Goal: Book appointment/travel/reservation

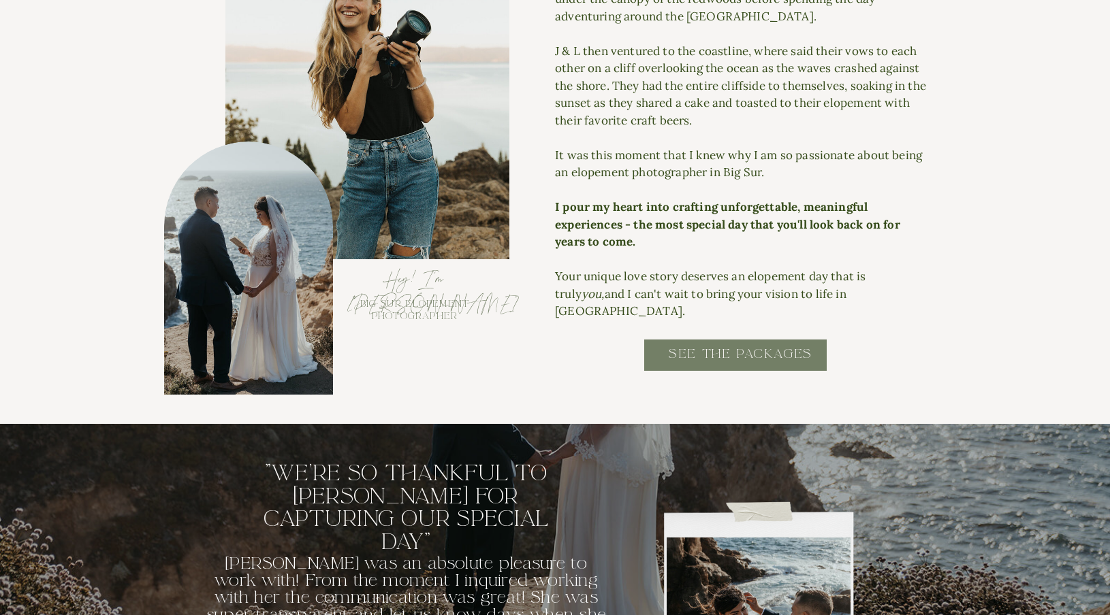
scroll to position [1476, 0]
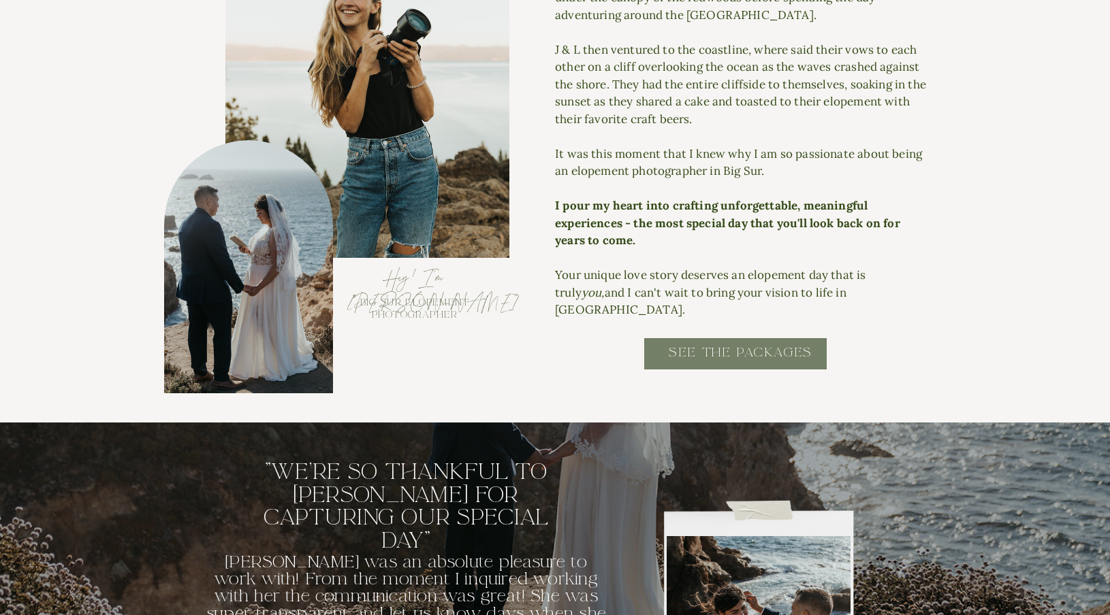
click at [774, 357] on h2 "SEE THE PACKAGES" at bounding box center [740, 359] width 274 height 31
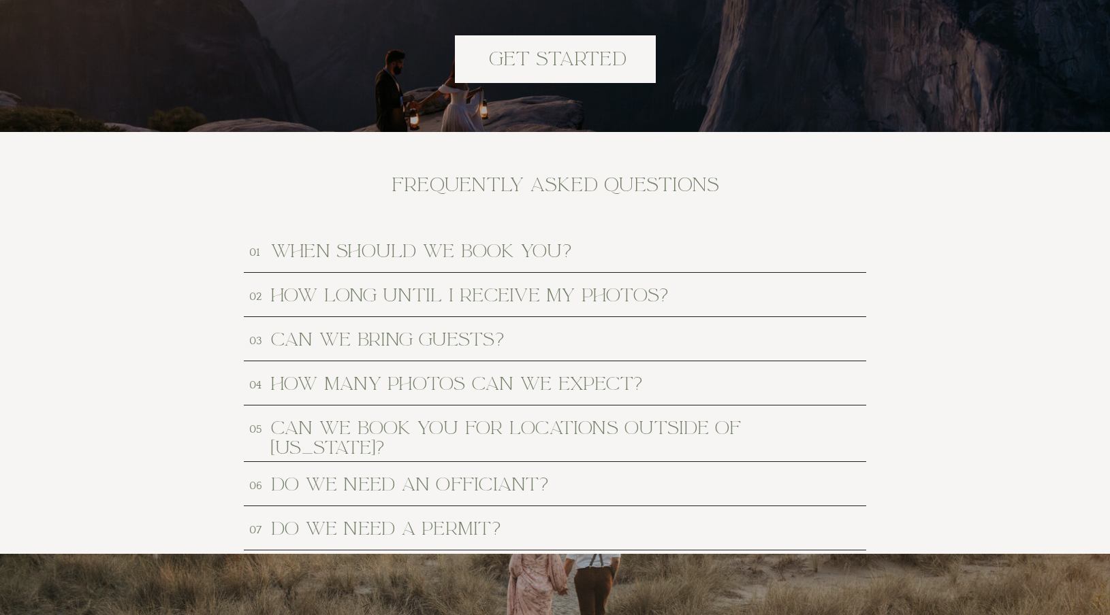
scroll to position [6155, 0]
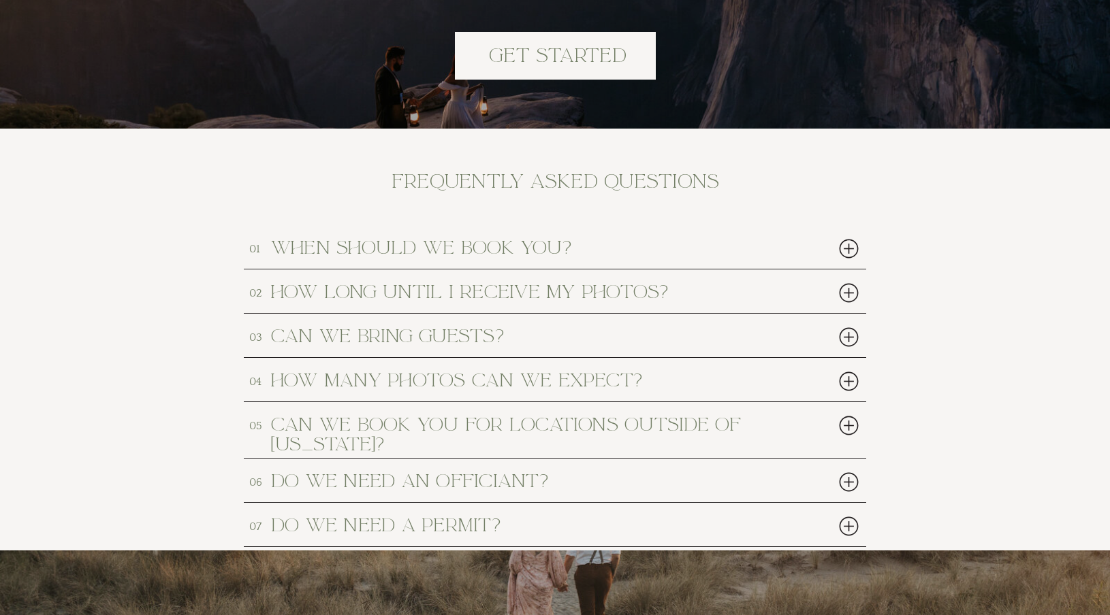
click at [507, 291] on h2 "how long until i receive my photos?" at bounding box center [529, 292] width 517 height 18
click at [850, 290] on div at bounding box center [849, 293] width 28 height 28
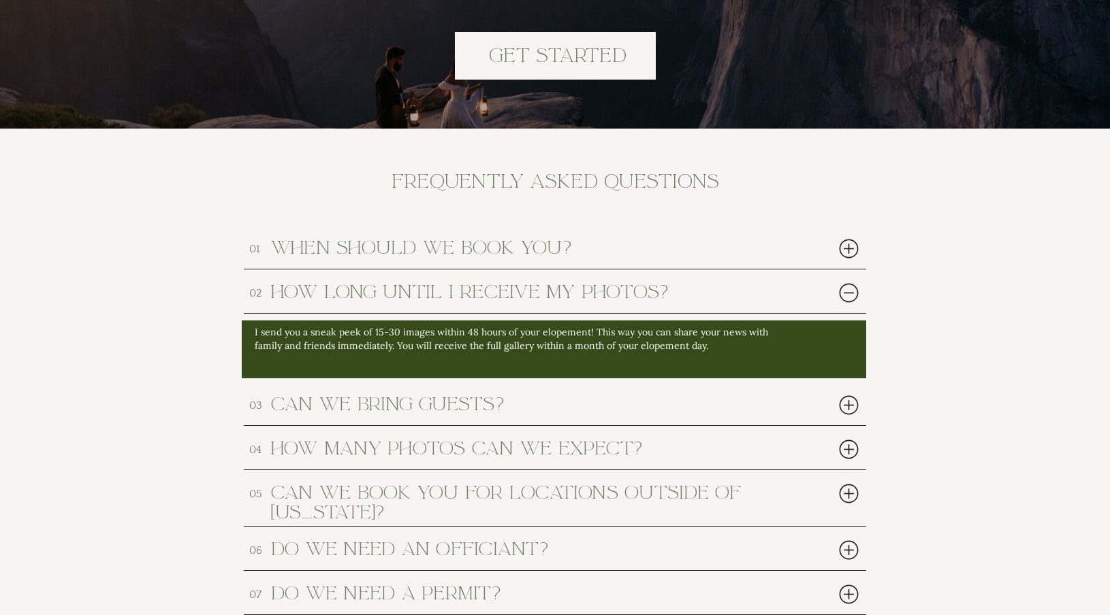
click at [850, 289] on div at bounding box center [849, 293] width 28 height 28
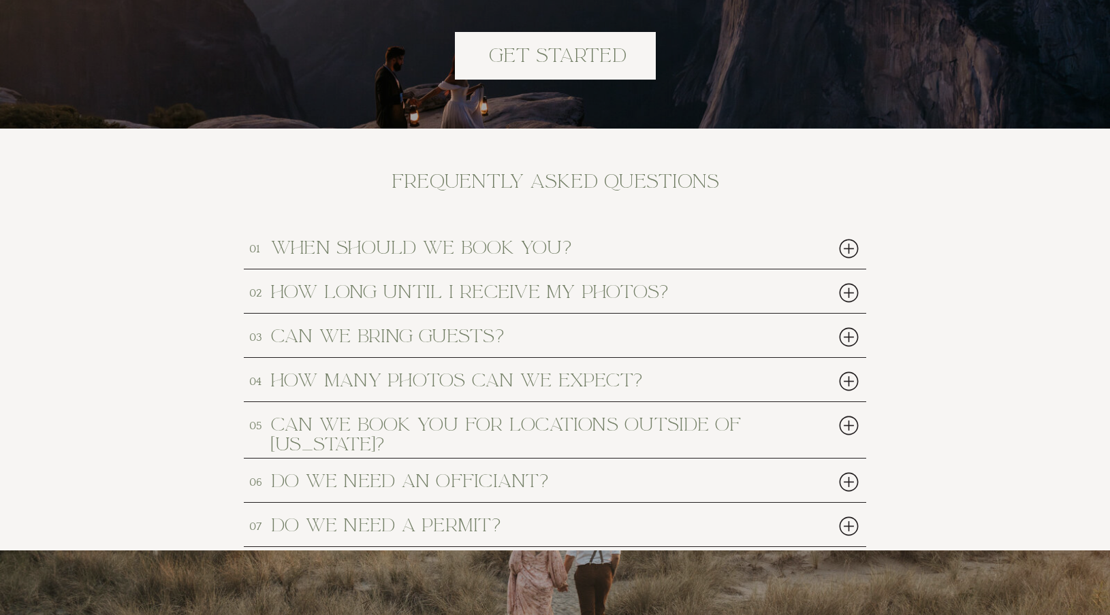
click at [851, 250] on div at bounding box center [849, 249] width 28 height 28
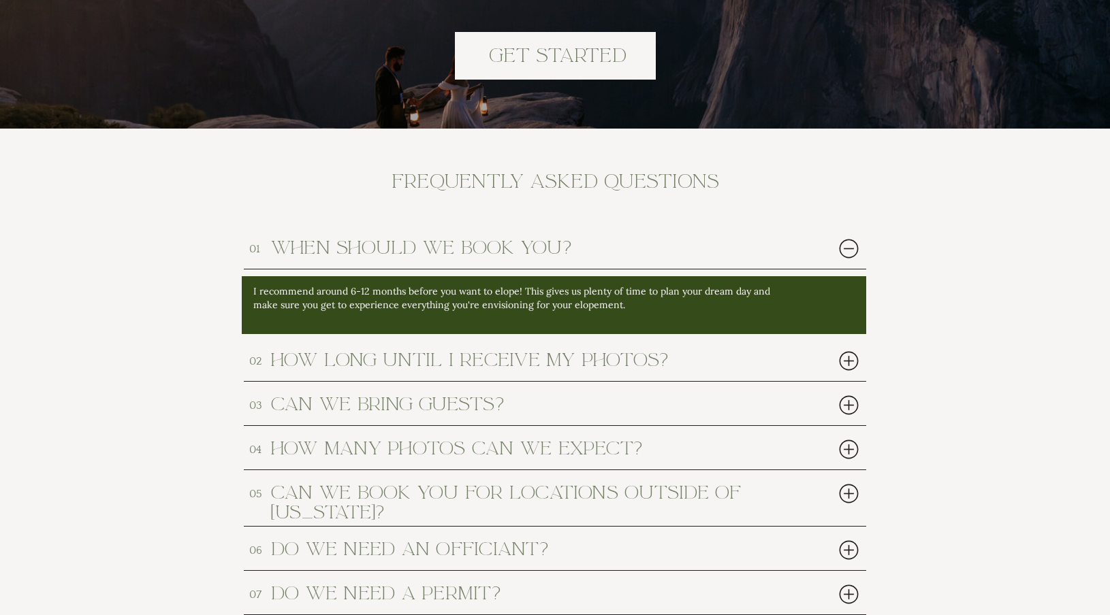
click at [851, 254] on div at bounding box center [849, 249] width 28 height 28
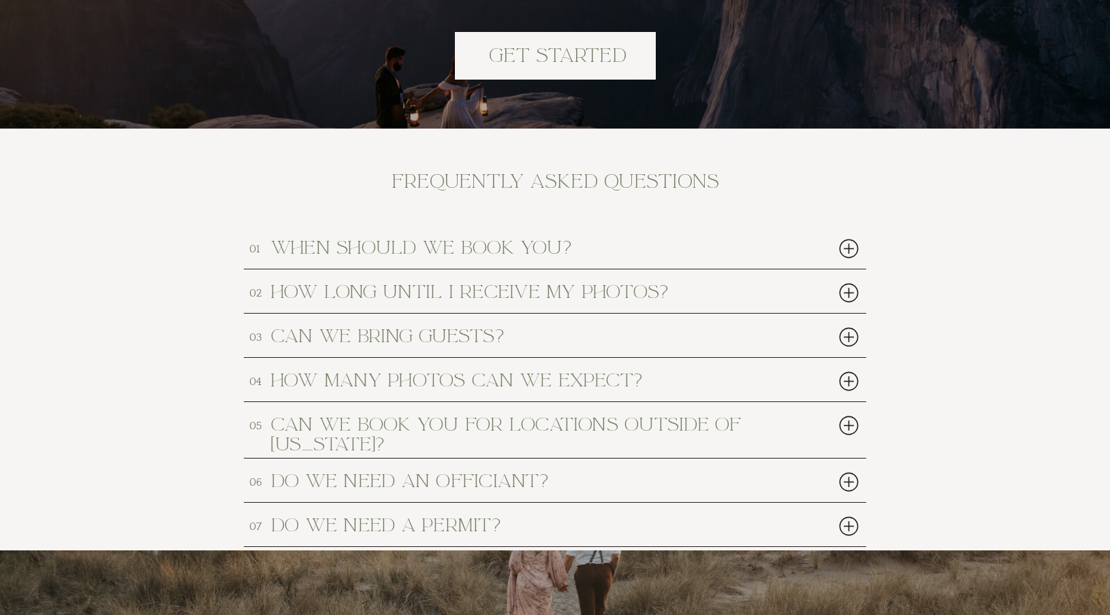
click at [853, 338] on div at bounding box center [849, 337] width 28 height 28
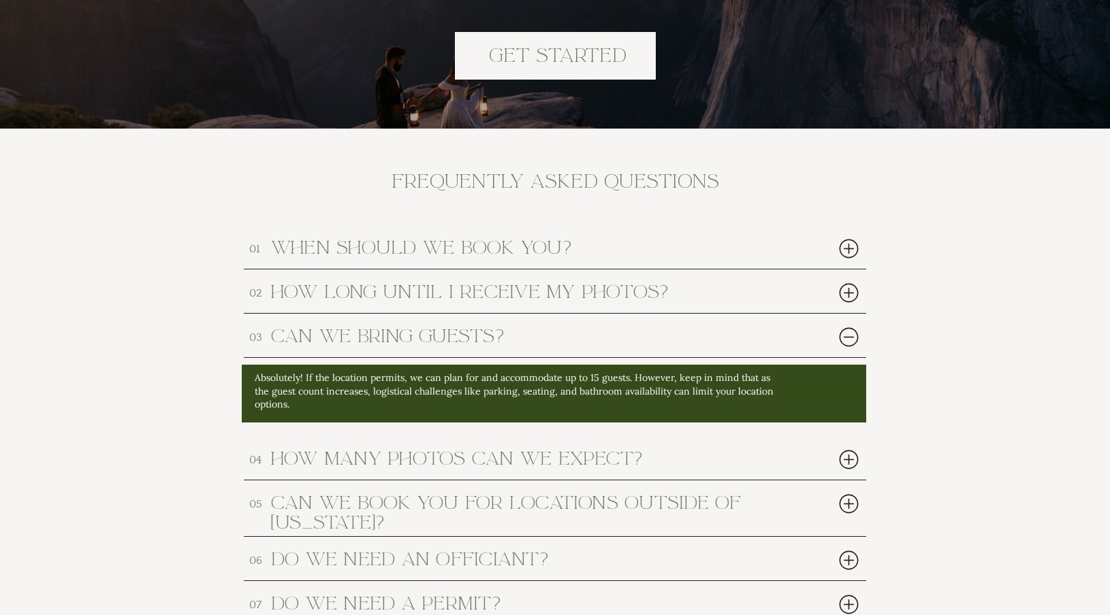
click at [849, 337] on div at bounding box center [849, 337] width 28 height 28
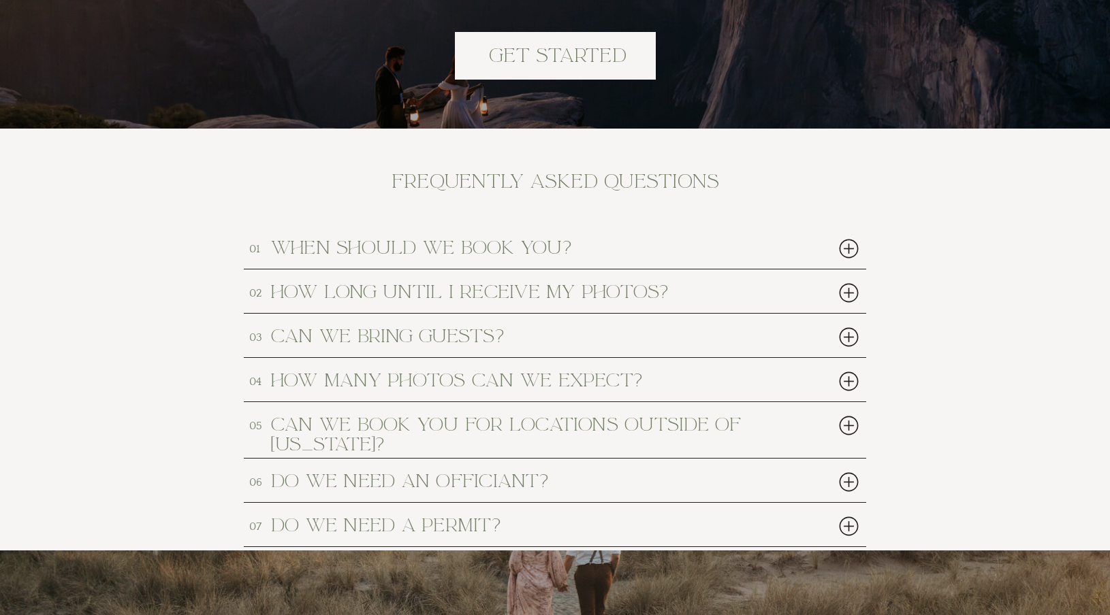
click at [856, 384] on div at bounding box center [849, 382] width 28 height 28
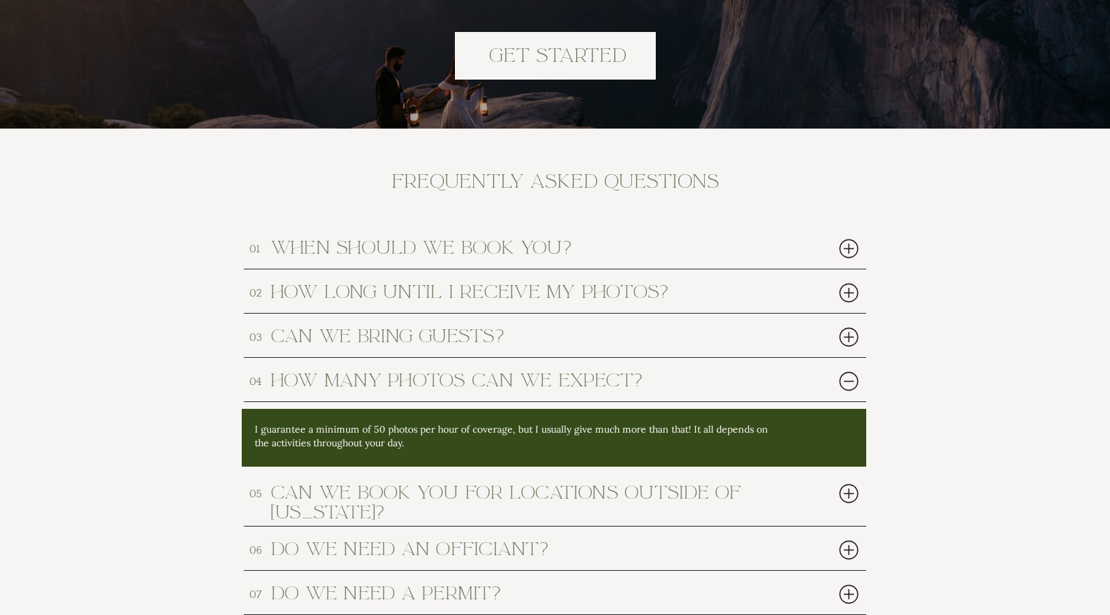
click at [850, 382] on div at bounding box center [849, 382] width 28 height 28
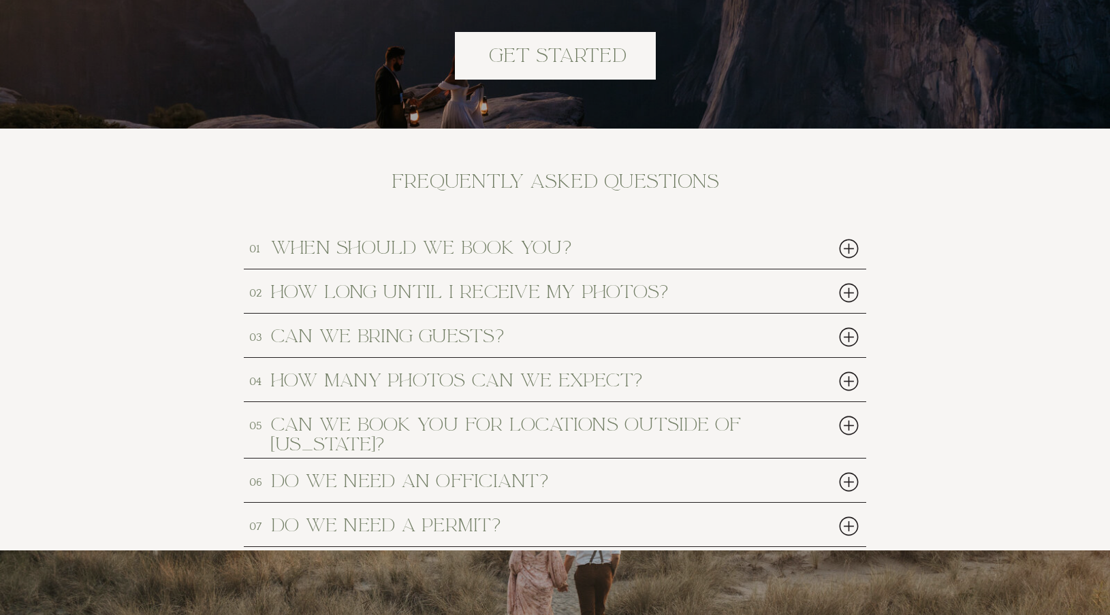
click at [851, 431] on div at bounding box center [849, 426] width 28 height 28
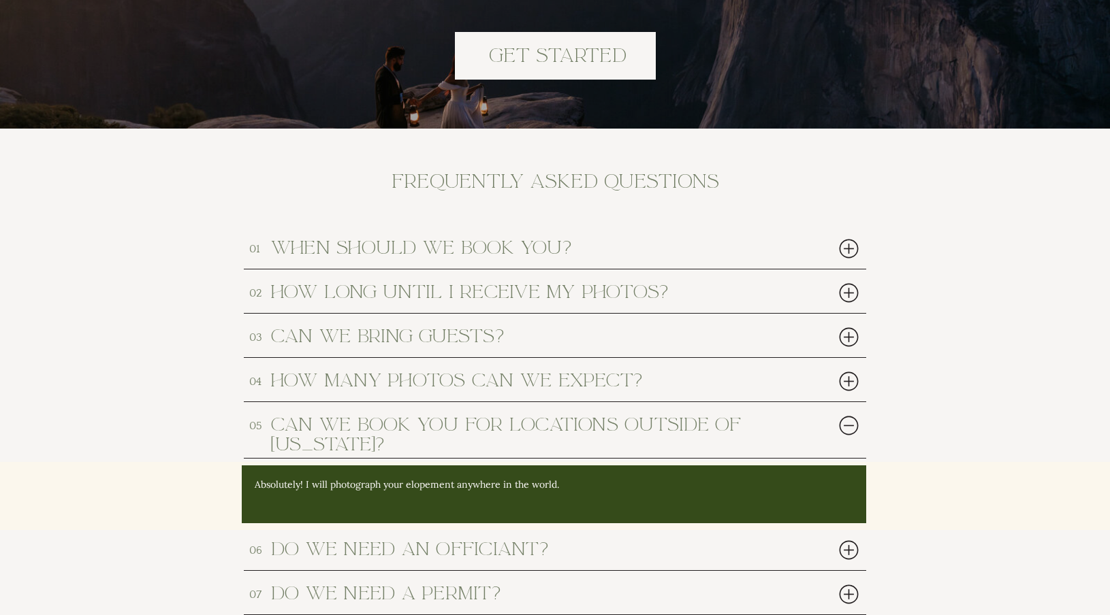
click at [851, 431] on div at bounding box center [849, 426] width 28 height 28
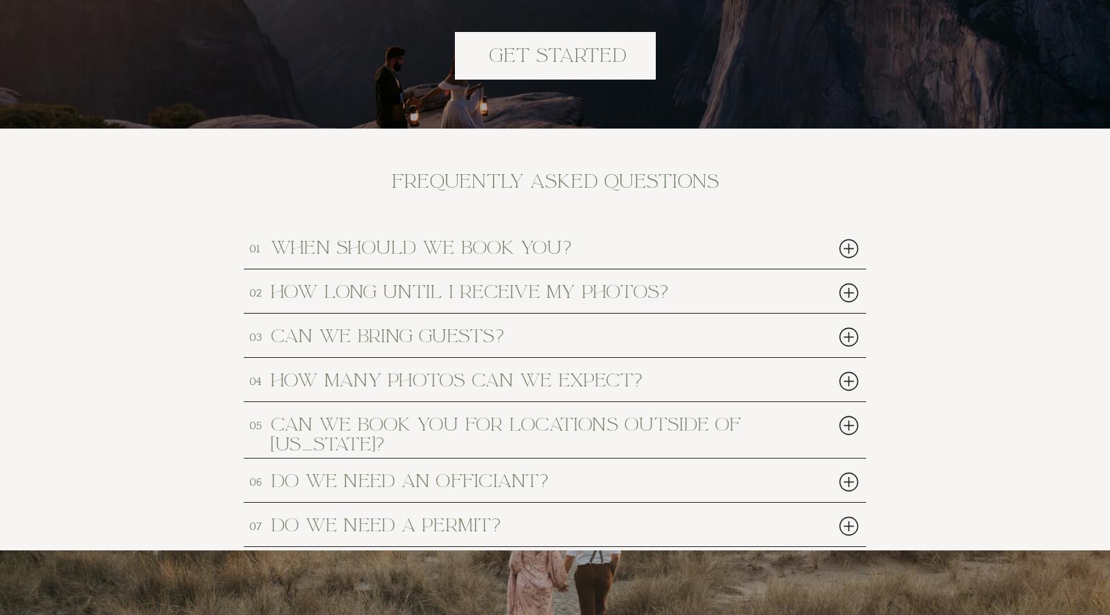
click at [853, 475] on div at bounding box center [849, 482] width 28 height 28
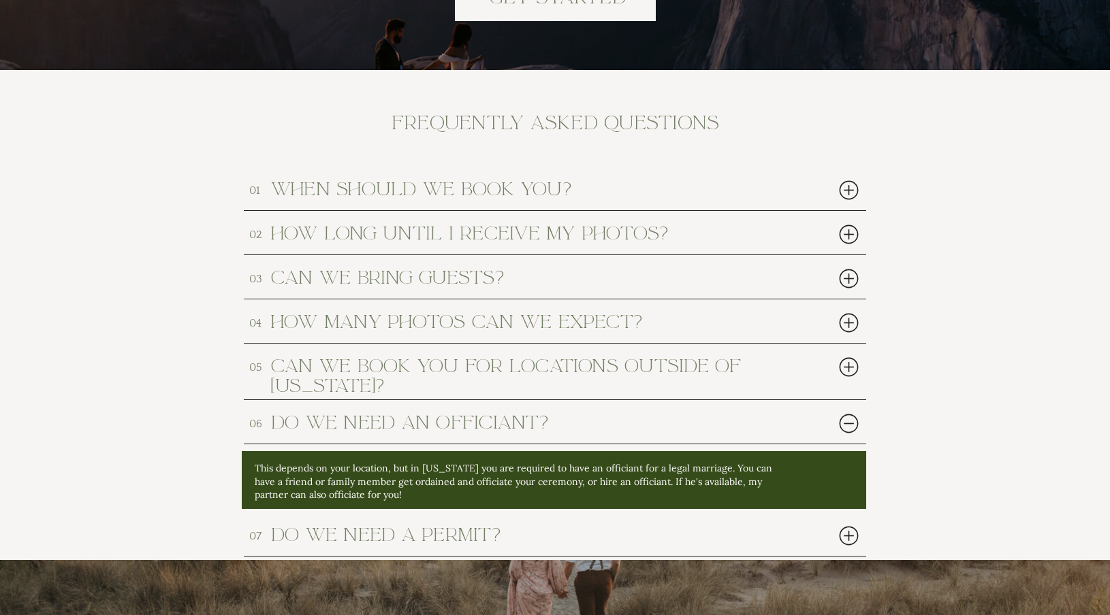
scroll to position [6219, 0]
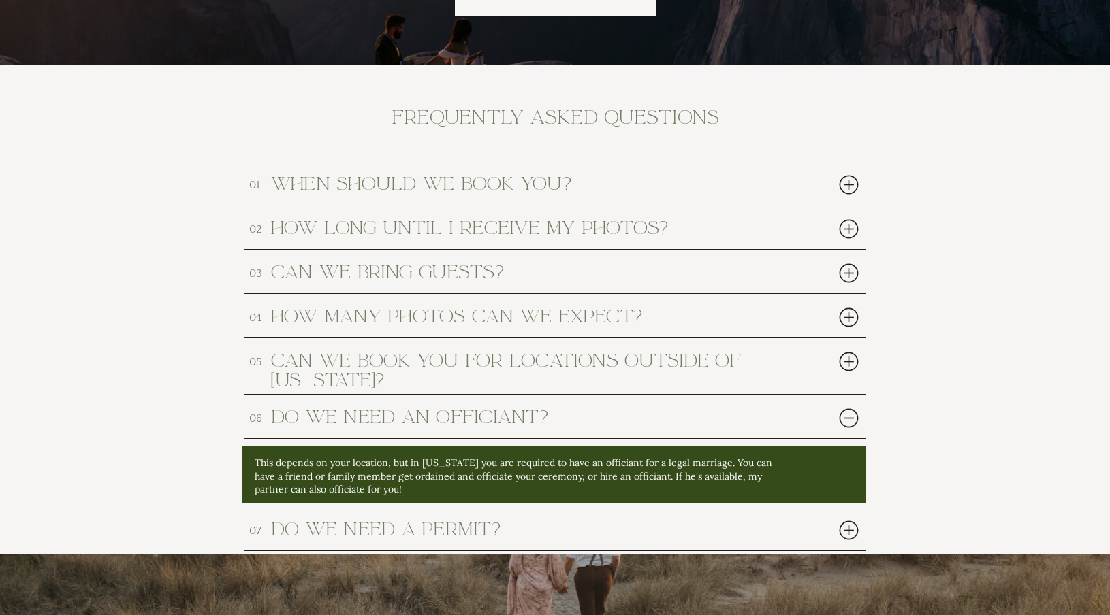
click at [846, 421] on div at bounding box center [849, 418] width 28 height 28
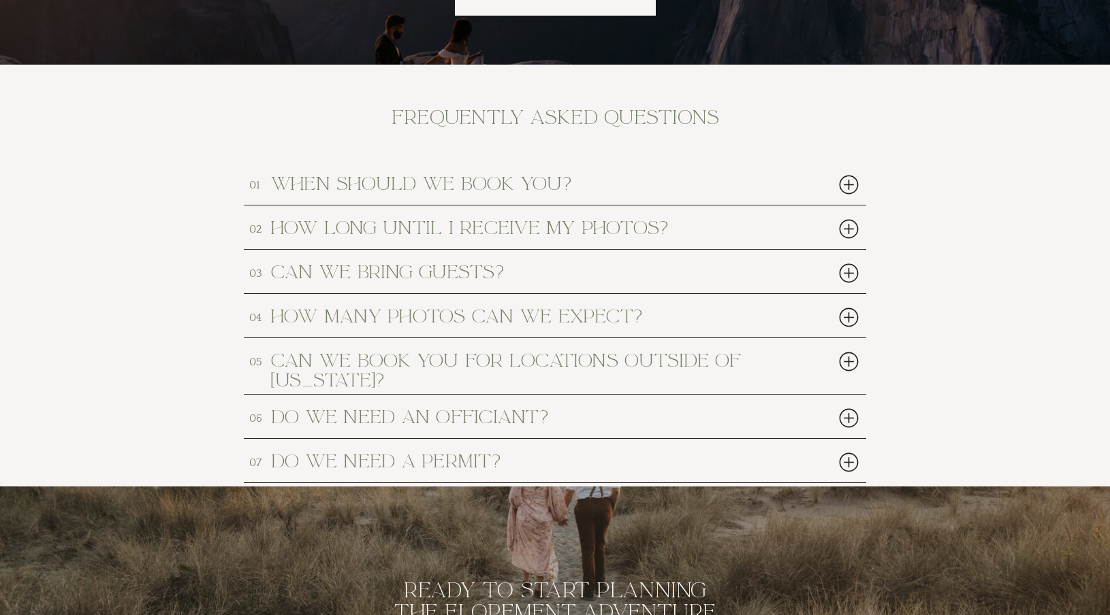
click at [850, 466] on div at bounding box center [849, 463] width 28 height 28
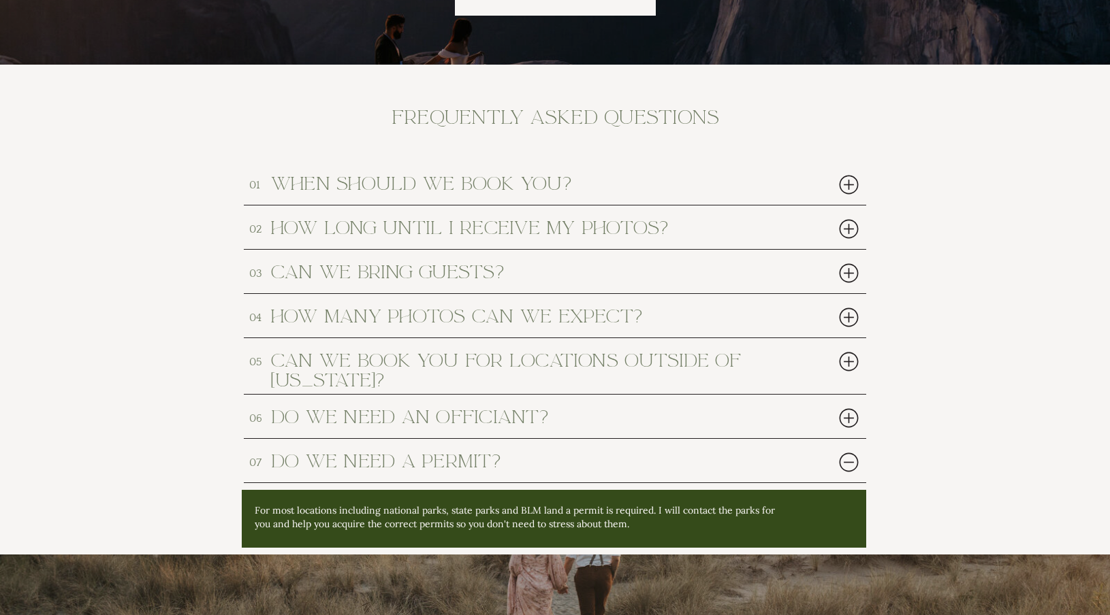
click at [848, 462] on div at bounding box center [849, 463] width 28 height 28
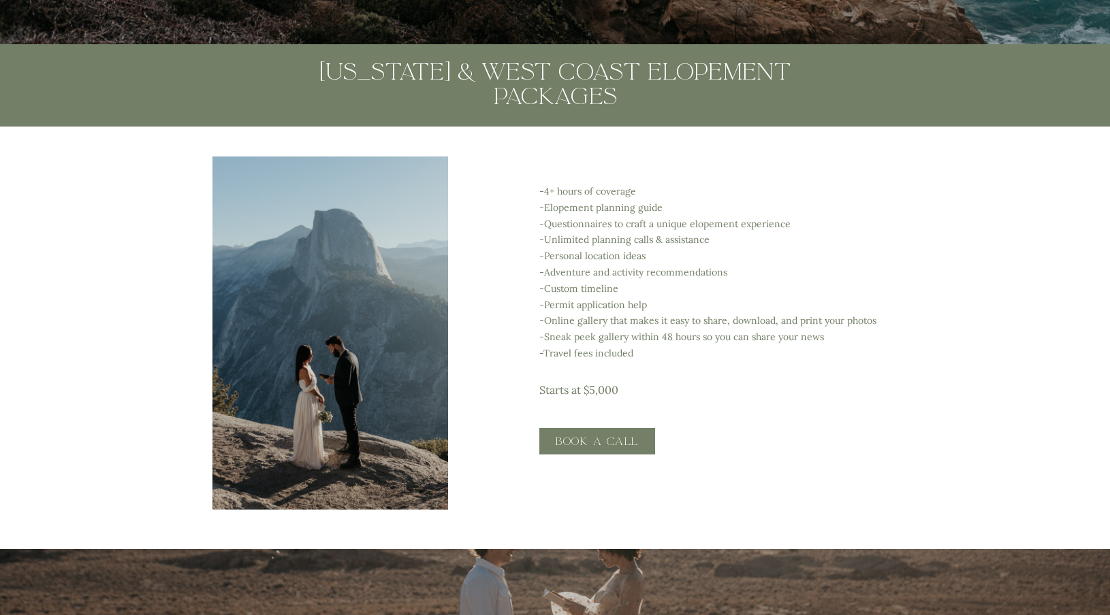
scroll to position [2360, 0]
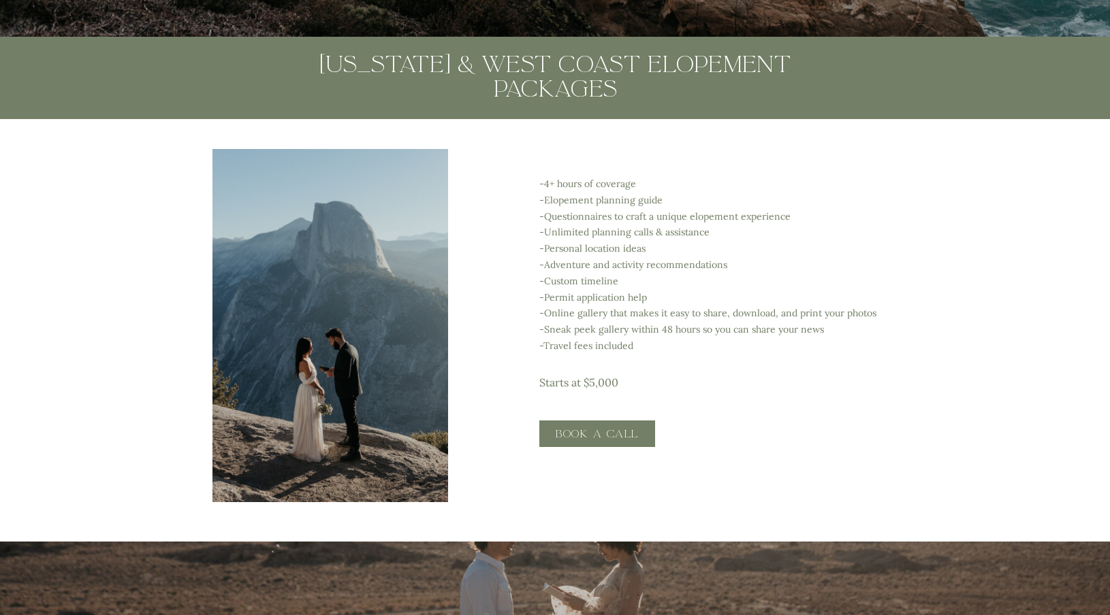
click at [575, 430] on h3 "Book a call" at bounding box center [597, 434] width 98 height 15
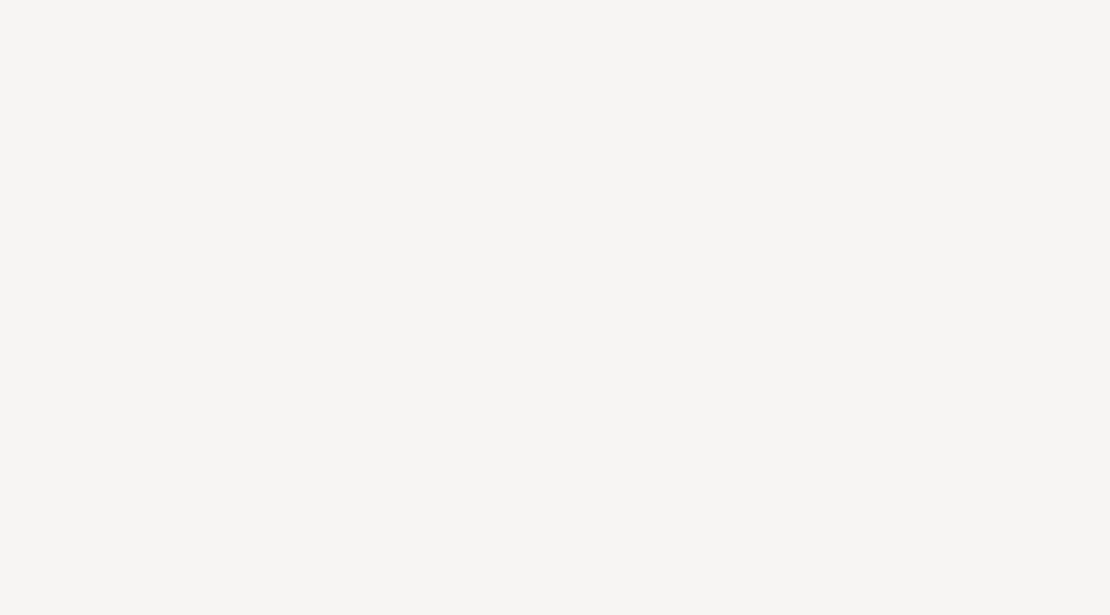
scroll to position [1737, 0]
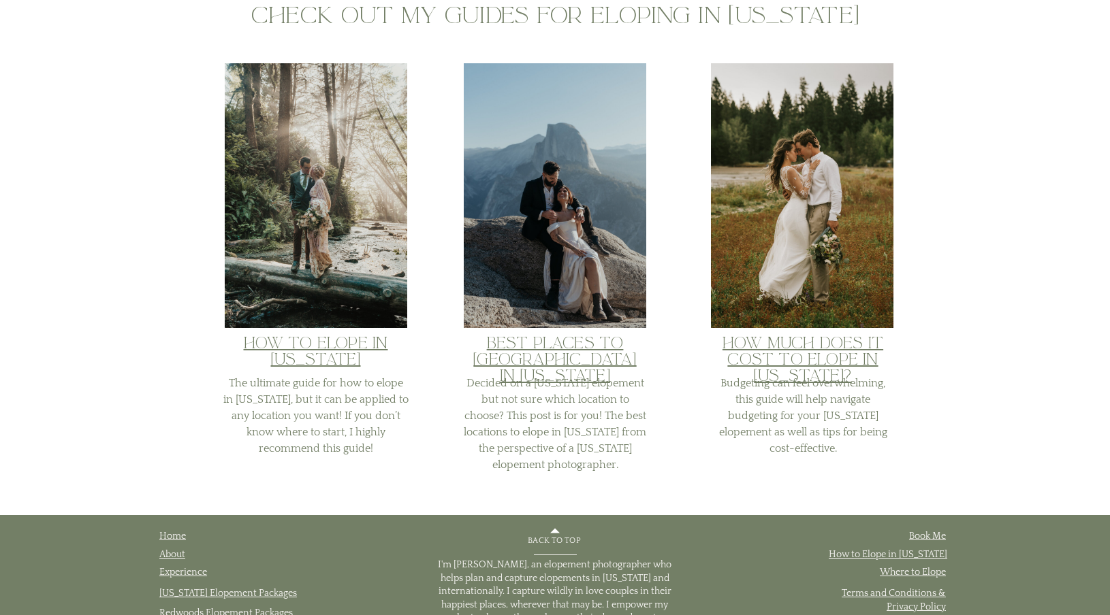
scroll to position [576, 0]
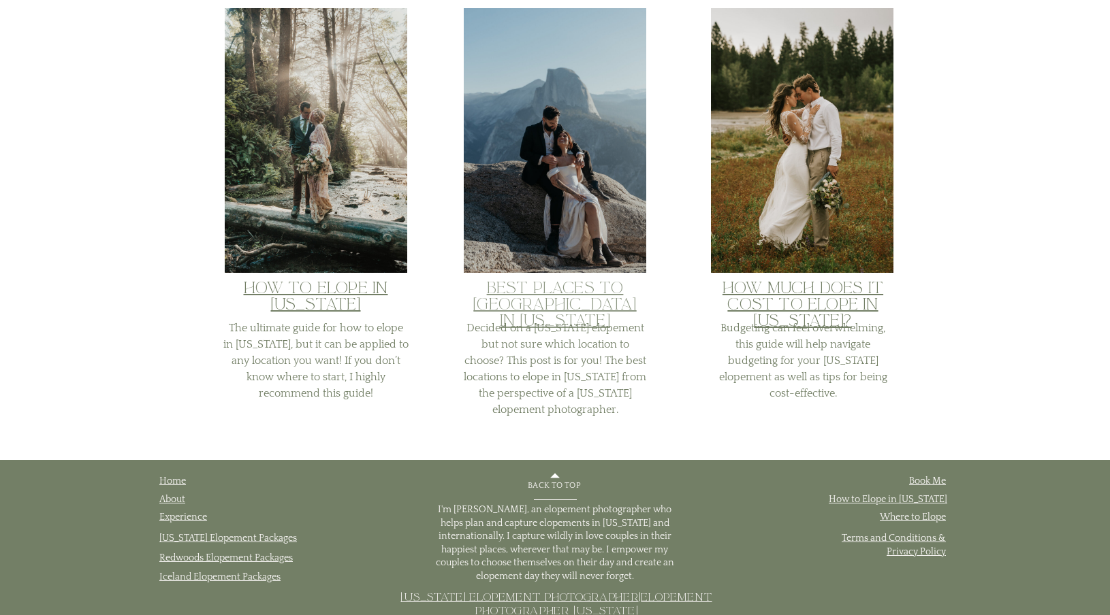
click at [557, 293] on link "Best Places to [GEOGRAPHIC_DATA] in [US_STATE]" at bounding box center [554, 304] width 163 height 52
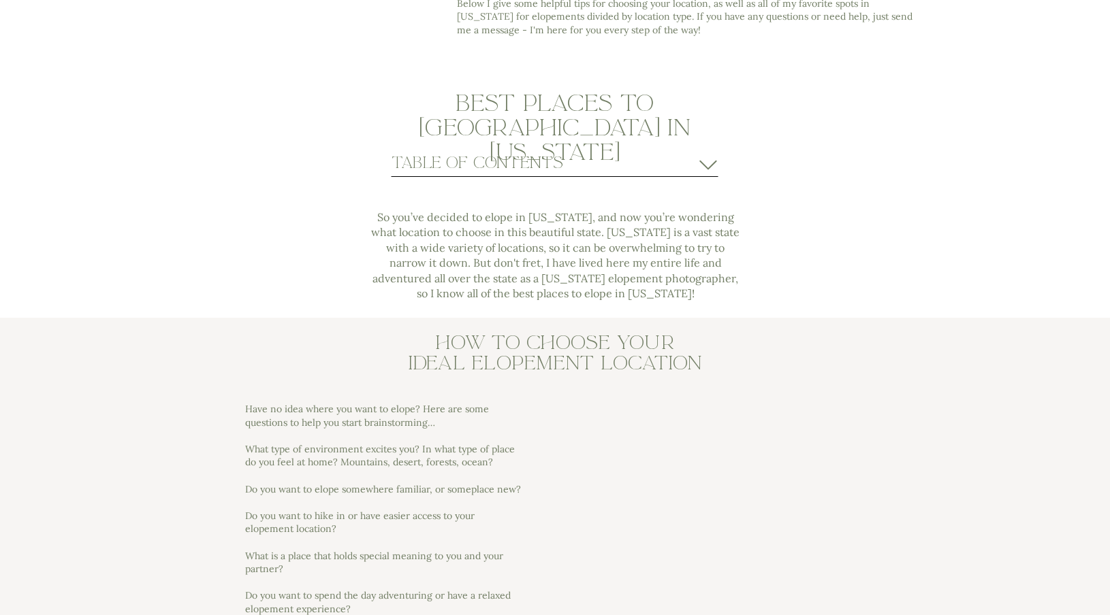
scroll to position [835, 0]
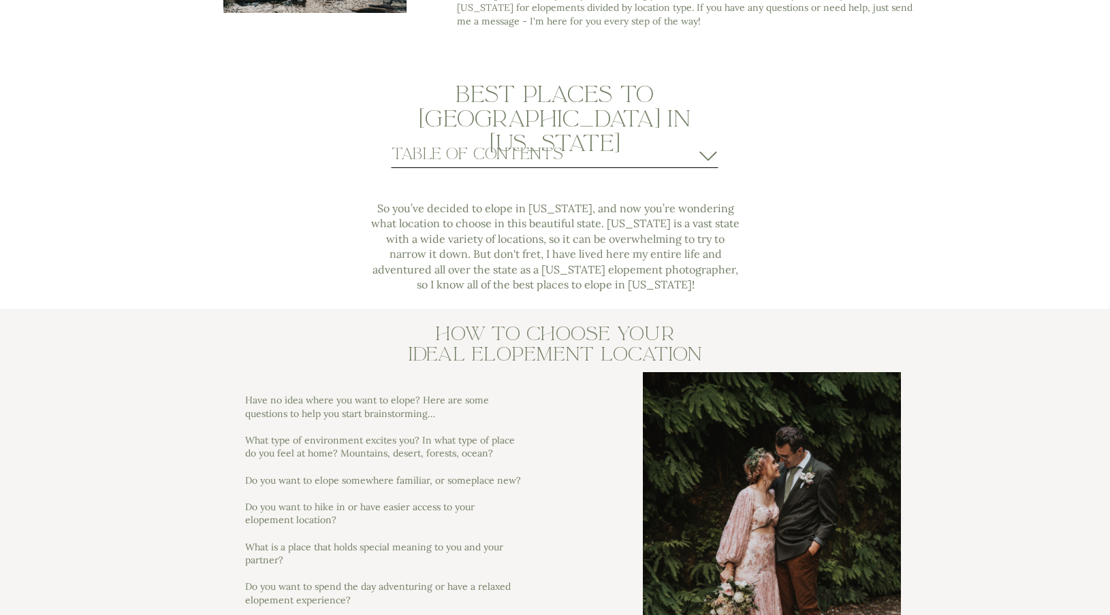
click at [704, 155] on icon at bounding box center [708, 156] width 21 height 20
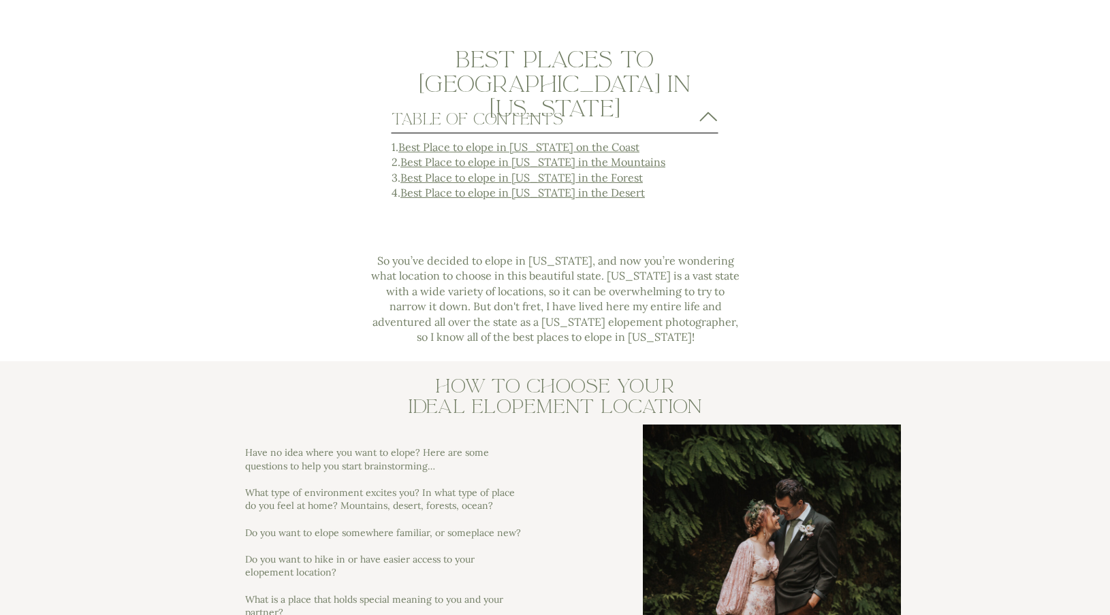
scroll to position [884, 0]
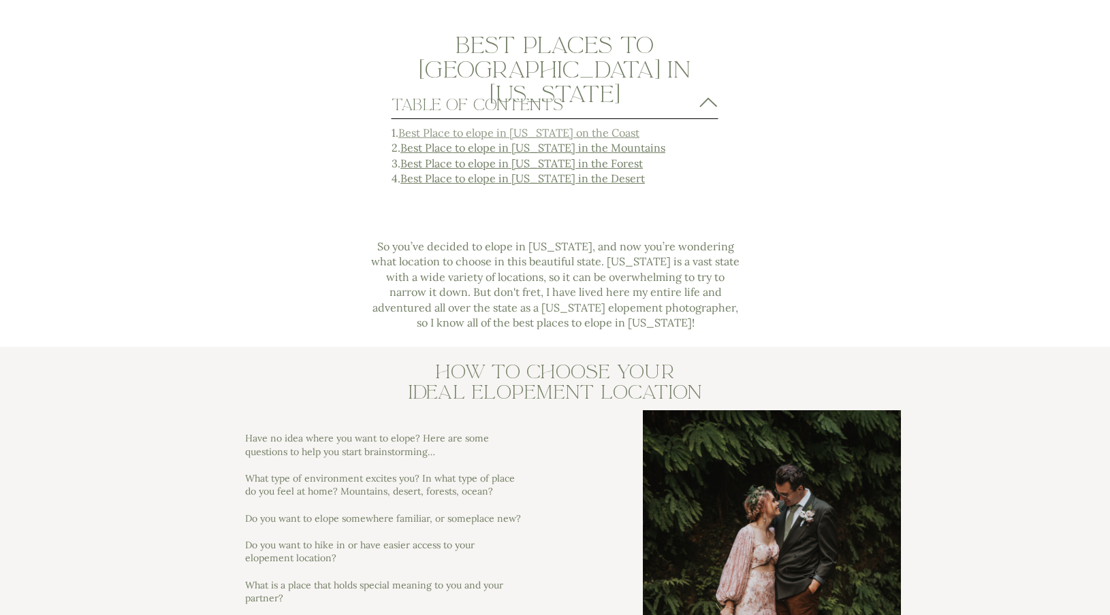
click at [591, 130] on link "Best Place to elope in [US_STATE] on the Coast" at bounding box center [518, 133] width 241 height 14
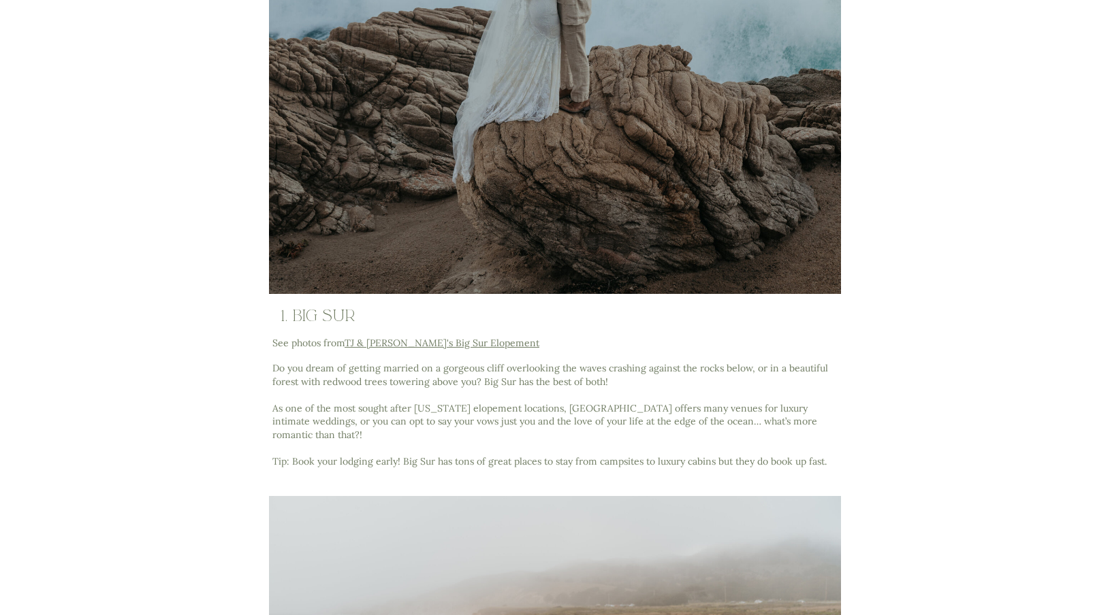
scroll to position [2503, 0]
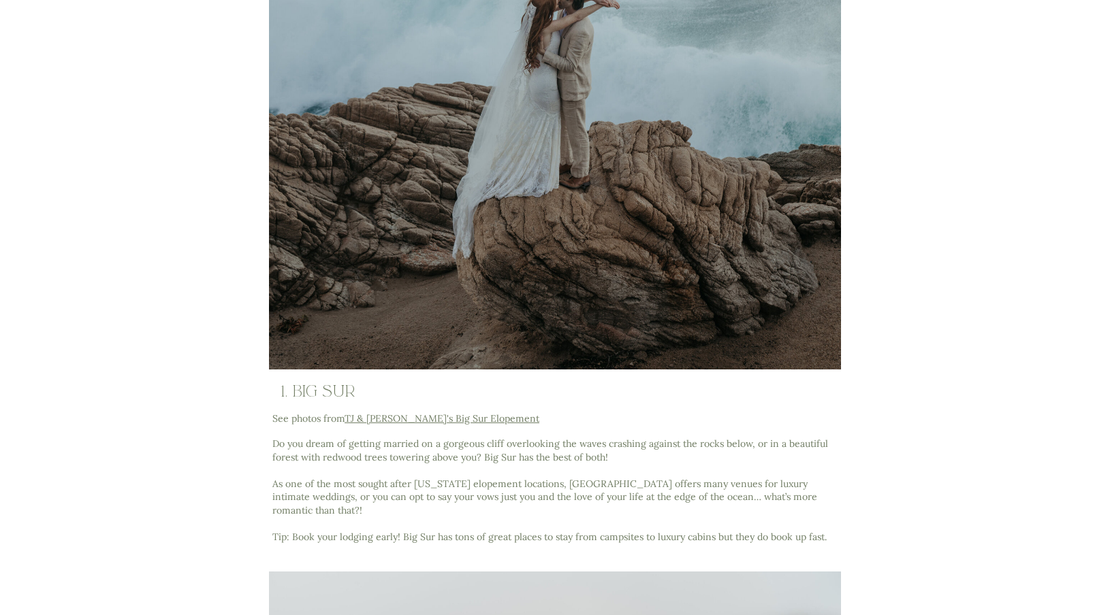
scroll to position [2569, 0]
click at [451, 416] on link "TJ & [PERSON_NAME]'s Big Sur Elopement" at bounding box center [441, 418] width 195 height 12
